Goal: Task Accomplishment & Management: Use online tool/utility

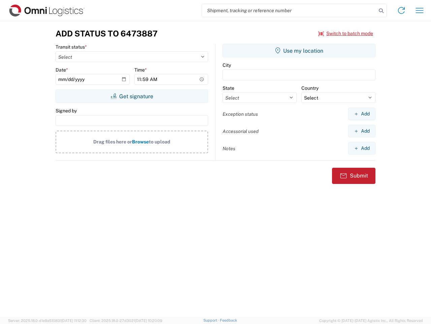
click at [290, 10] on input "search" at bounding box center [289, 10] width 175 height 13
click at [382, 11] on icon at bounding box center [381, 10] width 9 height 9
click at [402, 10] on icon at bounding box center [401, 10] width 11 height 11
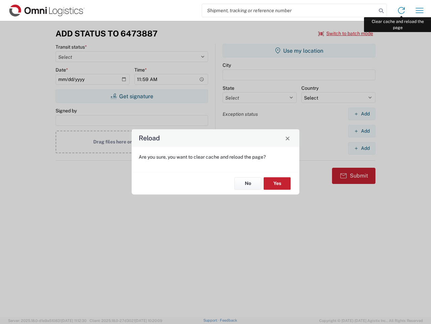
click at [420, 10] on div "Reload Are you sure, you want to clear cache and reload the page? No Yes" at bounding box center [215, 162] width 431 height 324
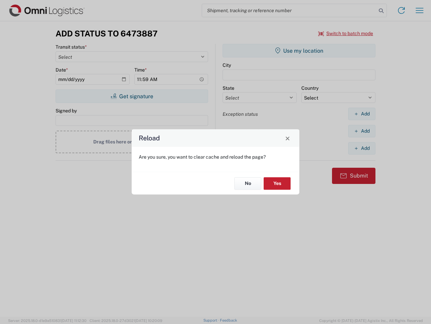
click at [346, 33] on div "Reload Are you sure, you want to clear cache and reload the page? No Yes" at bounding box center [215, 162] width 431 height 324
click at [132, 96] on div "Reload Are you sure, you want to clear cache and reload the page? No Yes" at bounding box center [215, 162] width 431 height 324
click at [299, 51] on div "Reload Are you sure, you want to clear cache and reload the page? No Yes" at bounding box center [215, 162] width 431 height 324
click at [362, 114] on div "Reload Are you sure, you want to clear cache and reload the page? No Yes" at bounding box center [215, 162] width 431 height 324
click at [362, 131] on div "Reload Are you sure, you want to clear cache and reload the page? No Yes" at bounding box center [215, 162] width 431 height 324
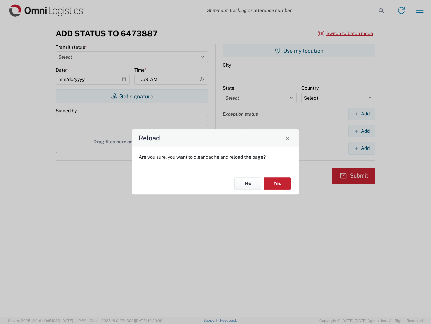
click at [362, 148] on div "Reload Are you sure, you want to clear cache and reload the page? No Yes" at bounding box center [215, 162] width 431 height 324
